Goal: Information Seeking & Learning: Understand process/instructions

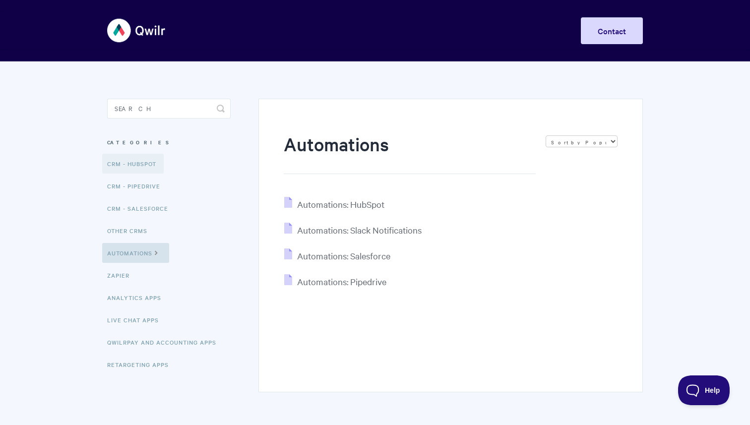
click at [140, 165] on link "CRM - HubSpot" at bounding box center [132, 164] width 61 height 20
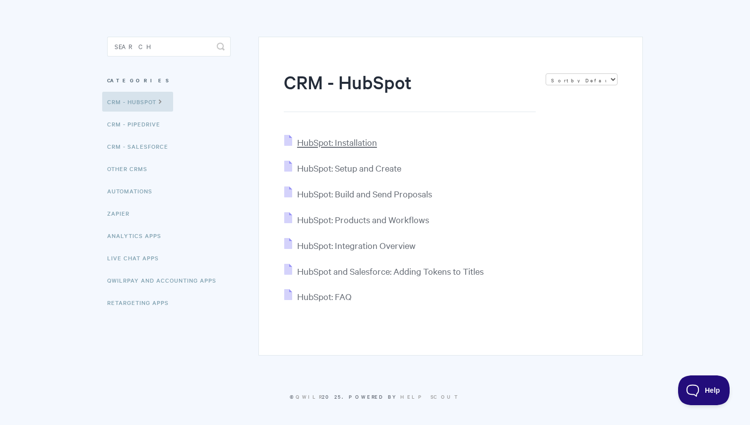
scroll to position [63, 0]
click at [356, 193] on span "HubSpot: Build and Send Proposals" at bounding box center [364, 192] width 135 height 11
